Goal: Information Seeking & Learning: Check status

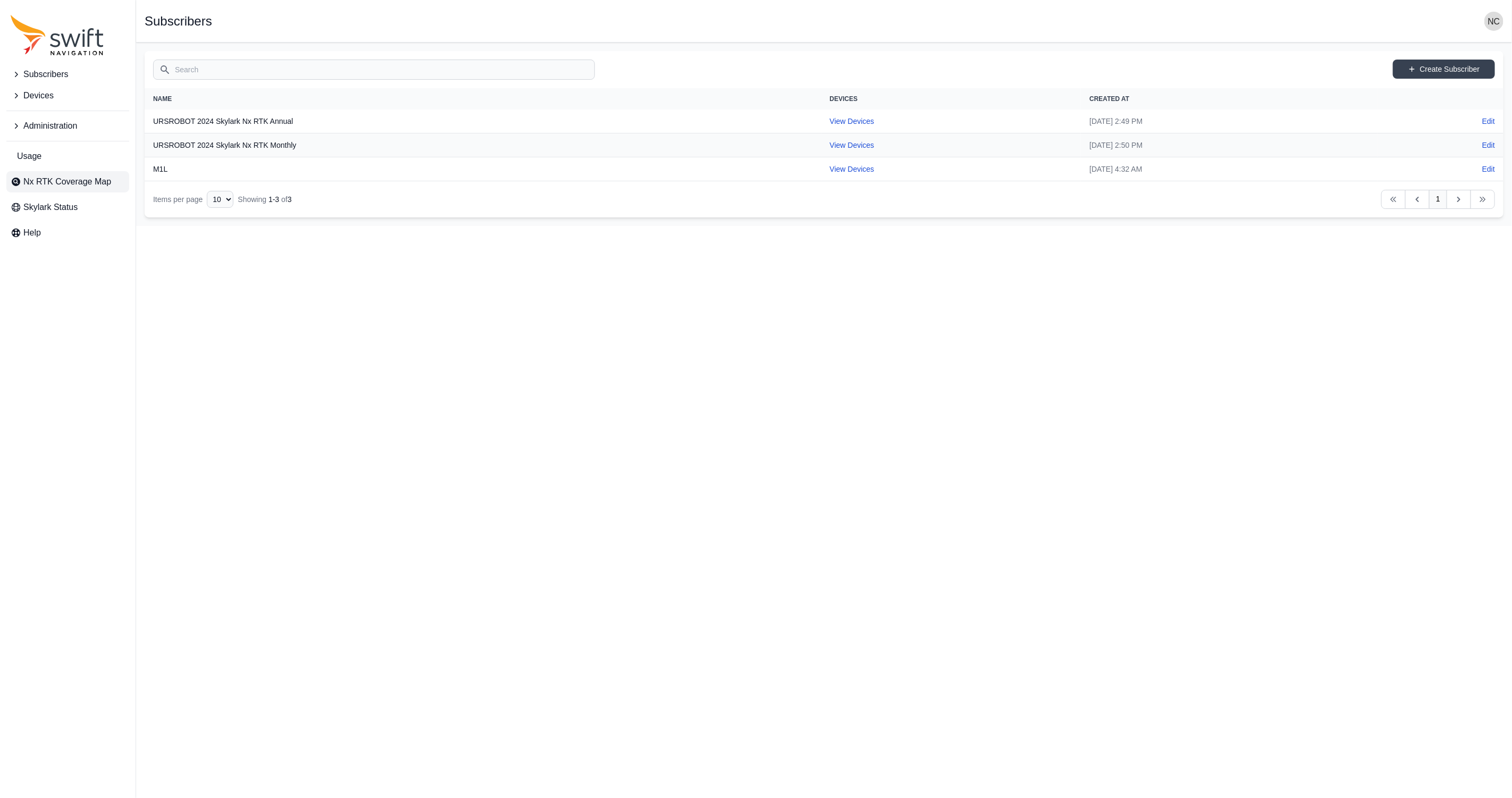
click at [82, 187] on span "Nx RTK Coverage Map" at bounding box center [67, 181] width 88 height 13
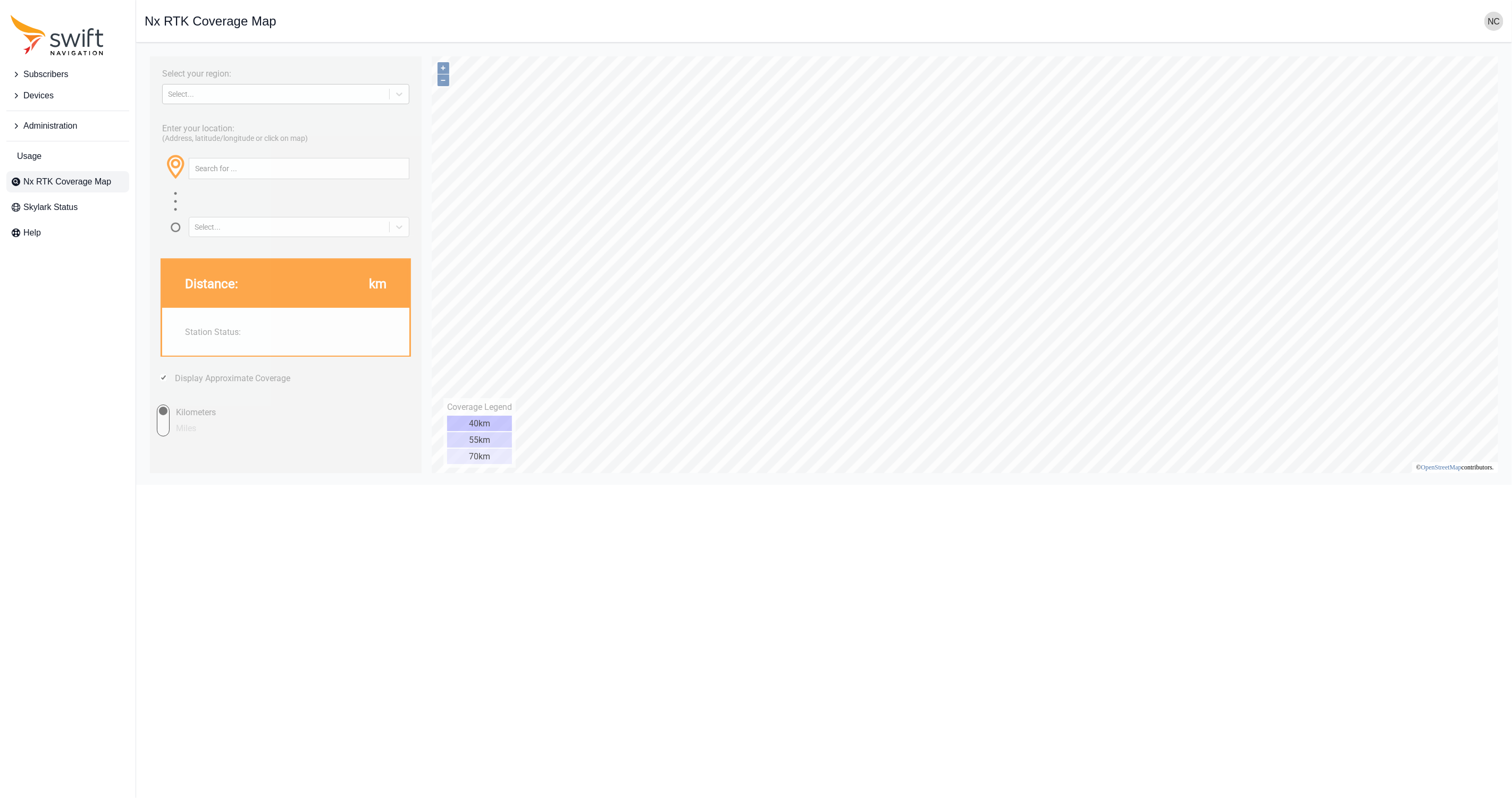
click at [296, 98] on div "Select..." at bounding box center [275, 93] width 216 height 9
click at [289, 131] on div "[GEOGRAPHIC_DATA]" at bounding box center [285, 137] width 247 height 17
click at [288, 171] on input "text" at bounding box center [298, 168] width 220 height 20
type input "sherman [US_STATE]"
click at [351, 191] on link "[GEOGRAPHIC_DATA], [US_STATE], [GEOGRAPHIC_DATA]" at bounding box center [294, 193] width 213 height 11
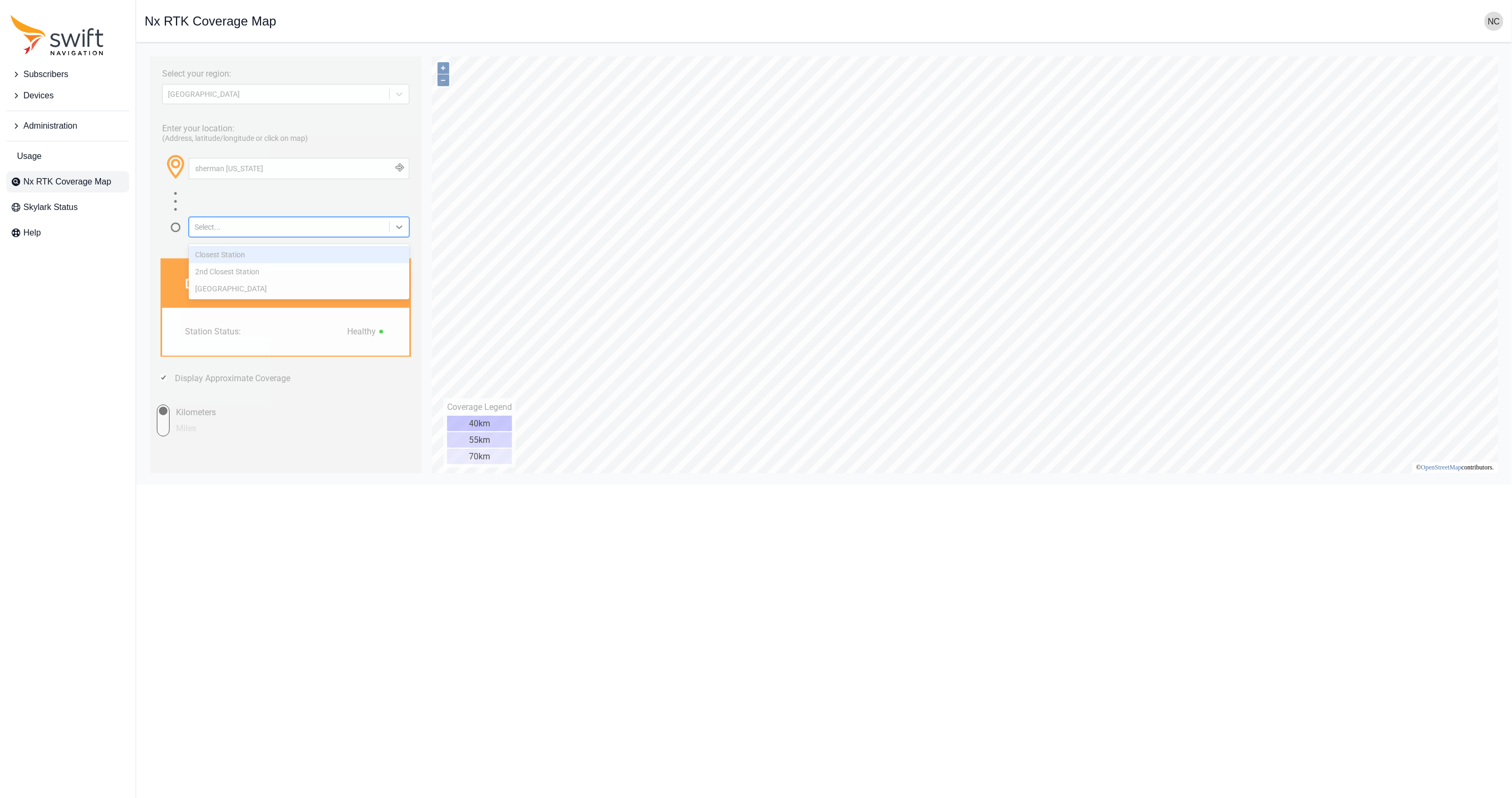
click at [357, 231] on div "Select..." at bounding box center [288, 227] width 189 height 9
click at [347, 253] on div "Closest Station" at bounding box center [298, 254] width 221 height 17
